Goal: Transaction & Acquisition: Register for event/course

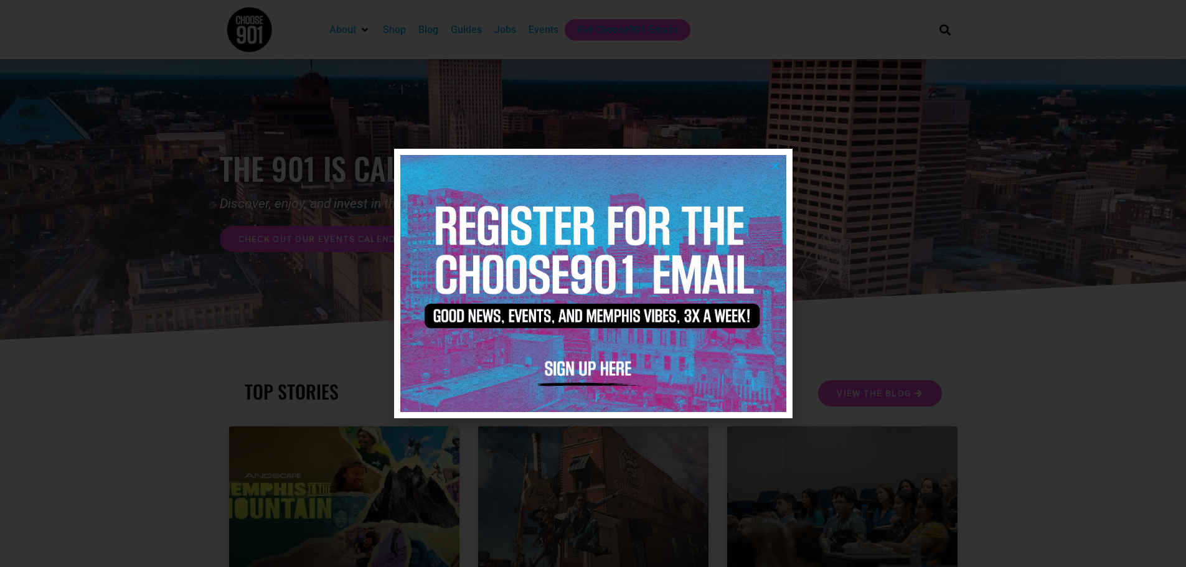
click at [777, 167] on icon "Close" at bounding box center [775, 165] width 9 height 9
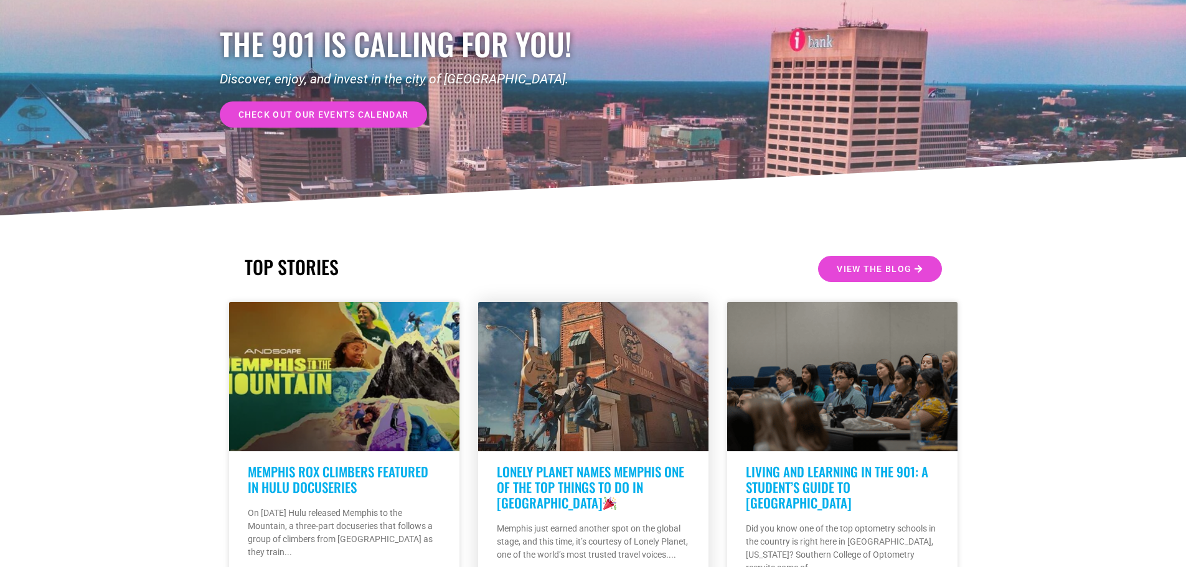
scroll to position [62, 0]
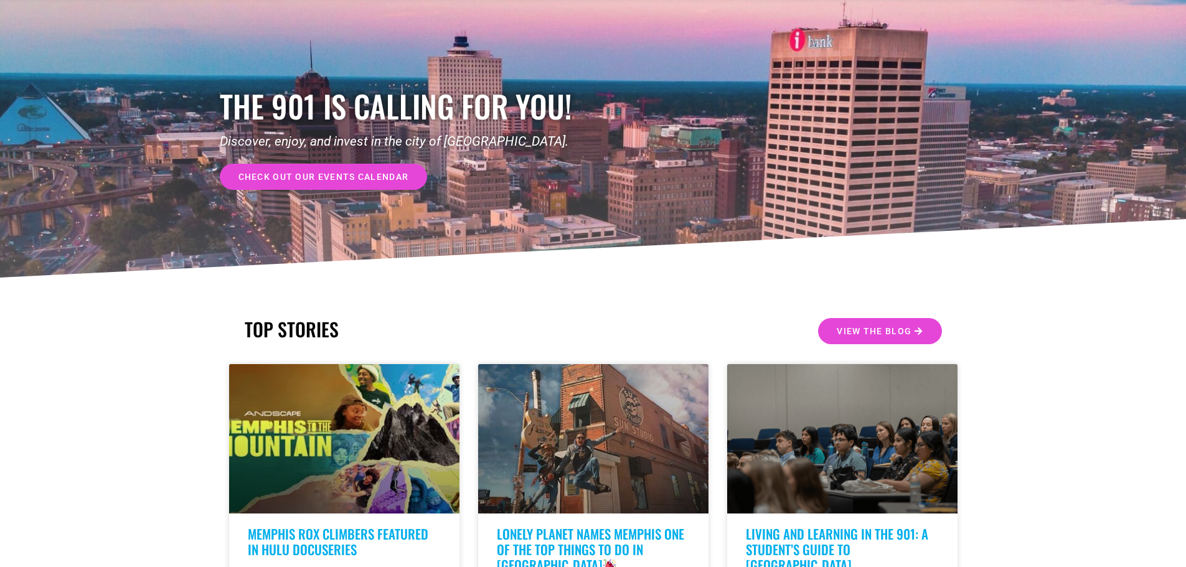
click at [298, 174] on span "check out our events calendar" at bounding box center [323, 176] width 171 height 9
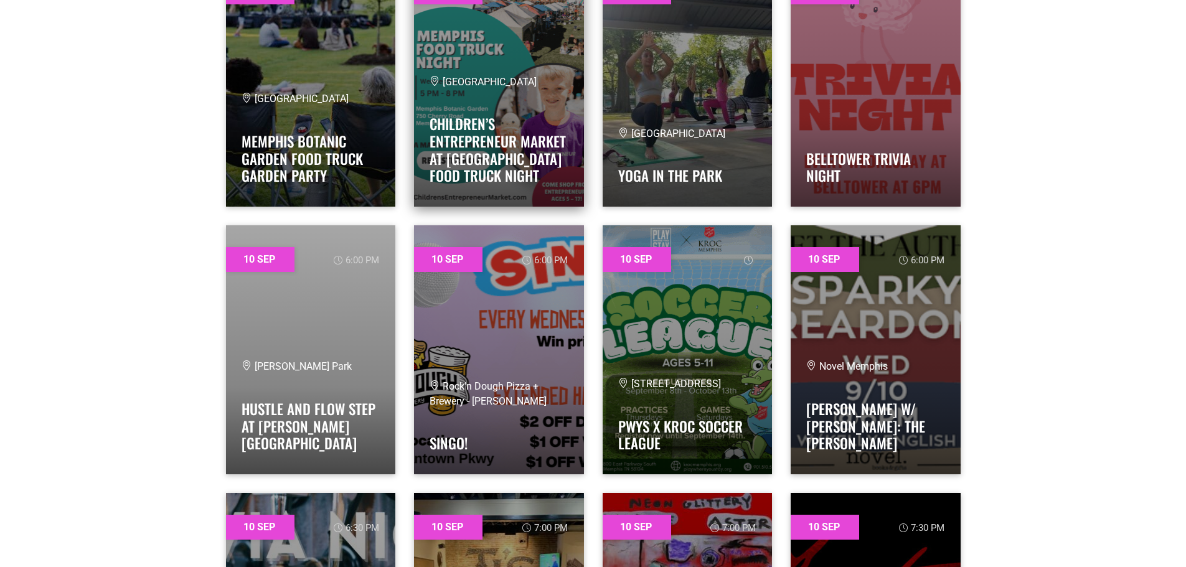
scroll to position [3486, 0]
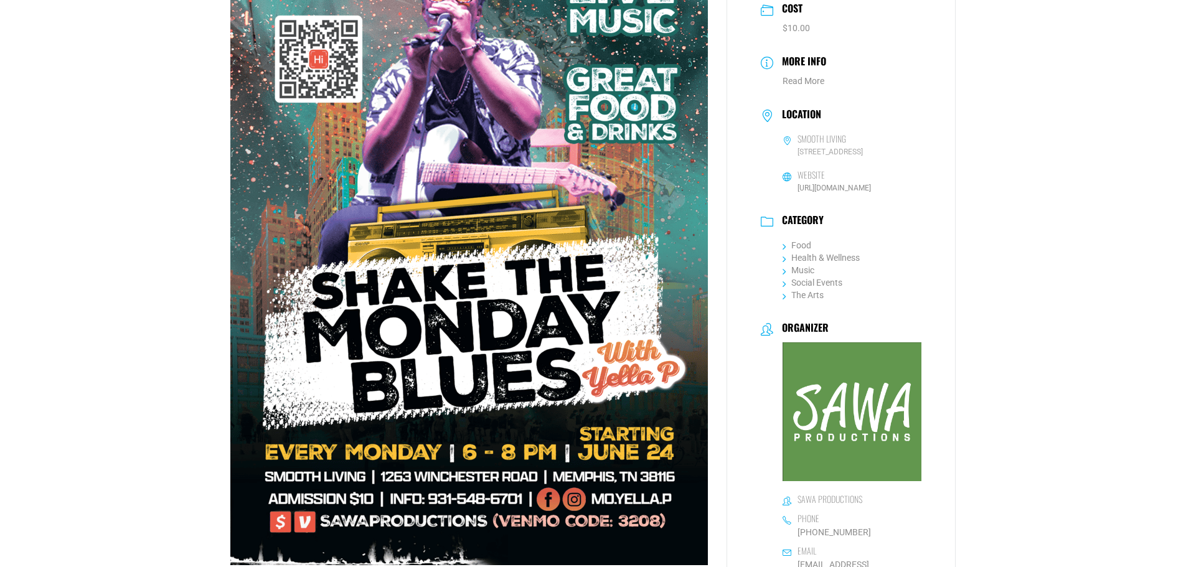
scroll to position [311, 0]
